Goal: Check status

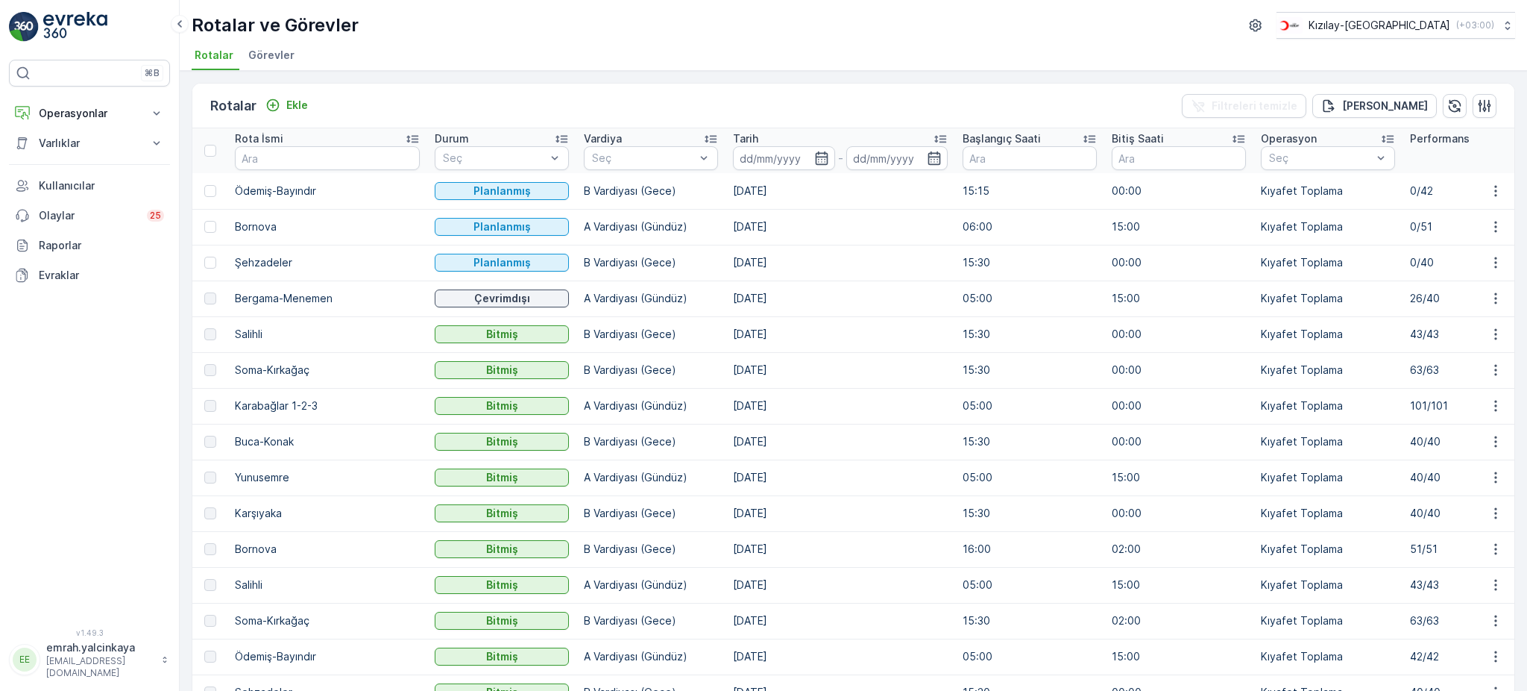
click at [1403, 300] on td "26/40" at bounding box center [1477, 298] width 149 height 36
click at [617, 302] on td "A Vardiyası (Gündüz)" at bounding box center [650, 298] width 149 height 36
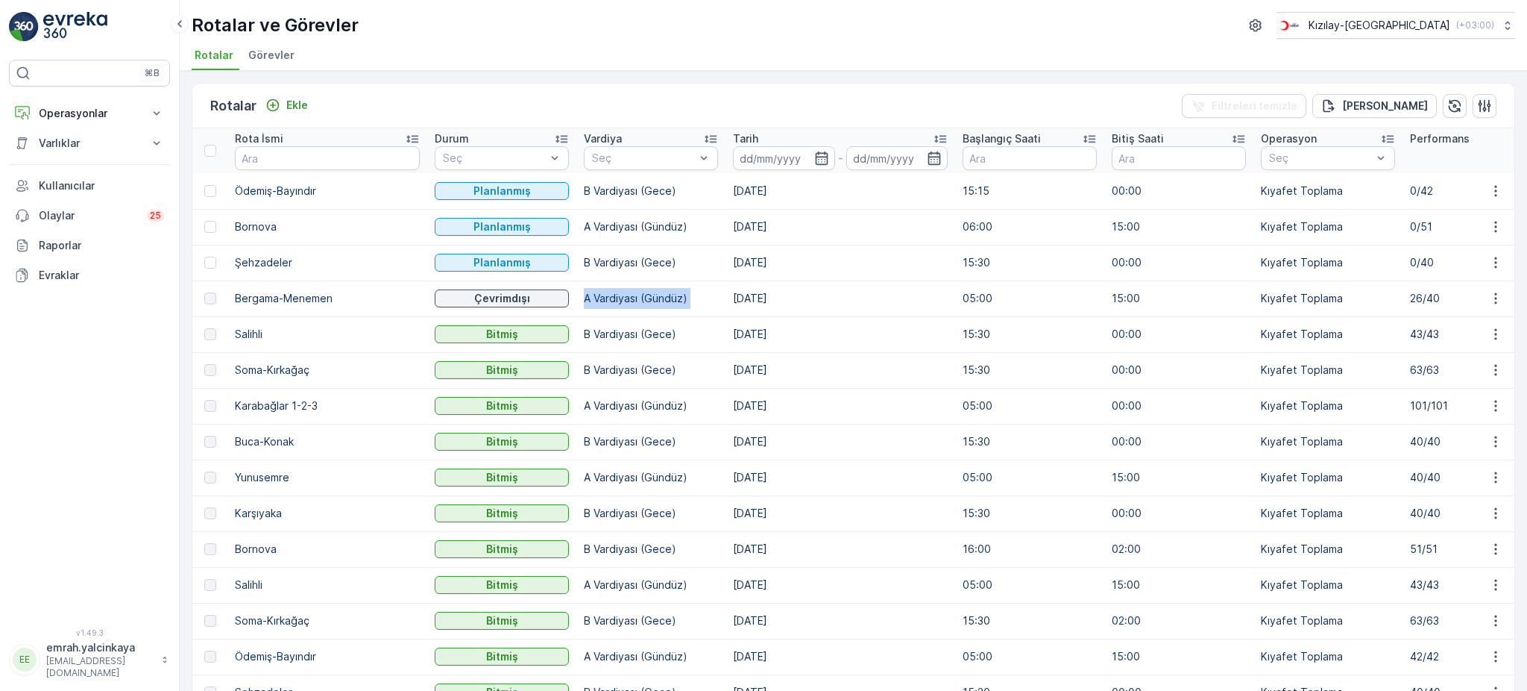
click at [617, 302] on td "A Vardiyası (Gündüz)" at bounding box center [650, 298] width 149 height 36
click at [805, 390] on td "[DATE]" at bounding box center [841, 406] width 230 height 36
drag, startPoint x: 1386, startPoint y: 296, endPoint x: 1373, endPoint y: 296, distance: 12.7
click at [1403, 296] on td "26/40" at bounding box center [1477, 298] width 149 height 36
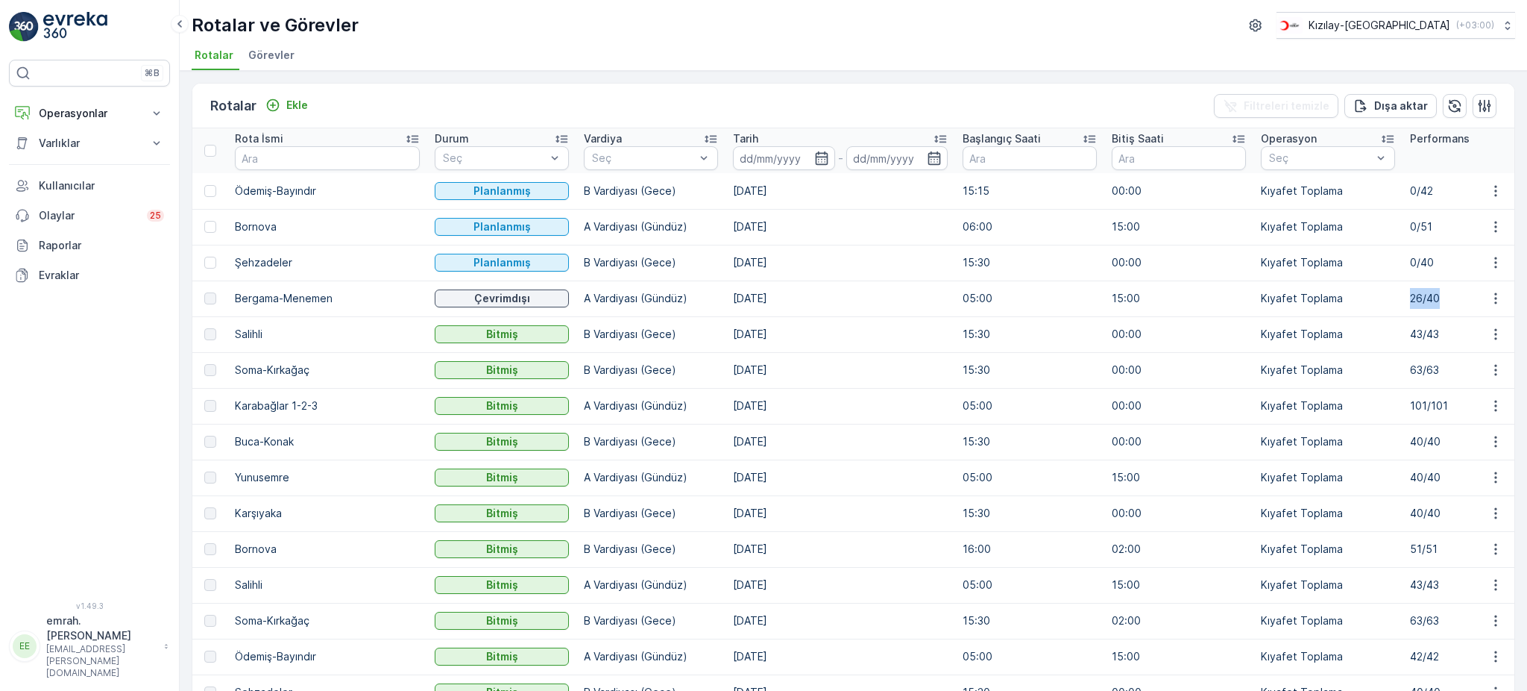
drag, startPoint x: 1389, startPoint y: 303, endPoint x: 1362, endPoint y: 304, distance: 26.9
click at [1403, 304] on td "26/40" at bounding box center [1477, 298] width 149 height 36
